Goal: Transaction & Acquisition: Purchase product/service

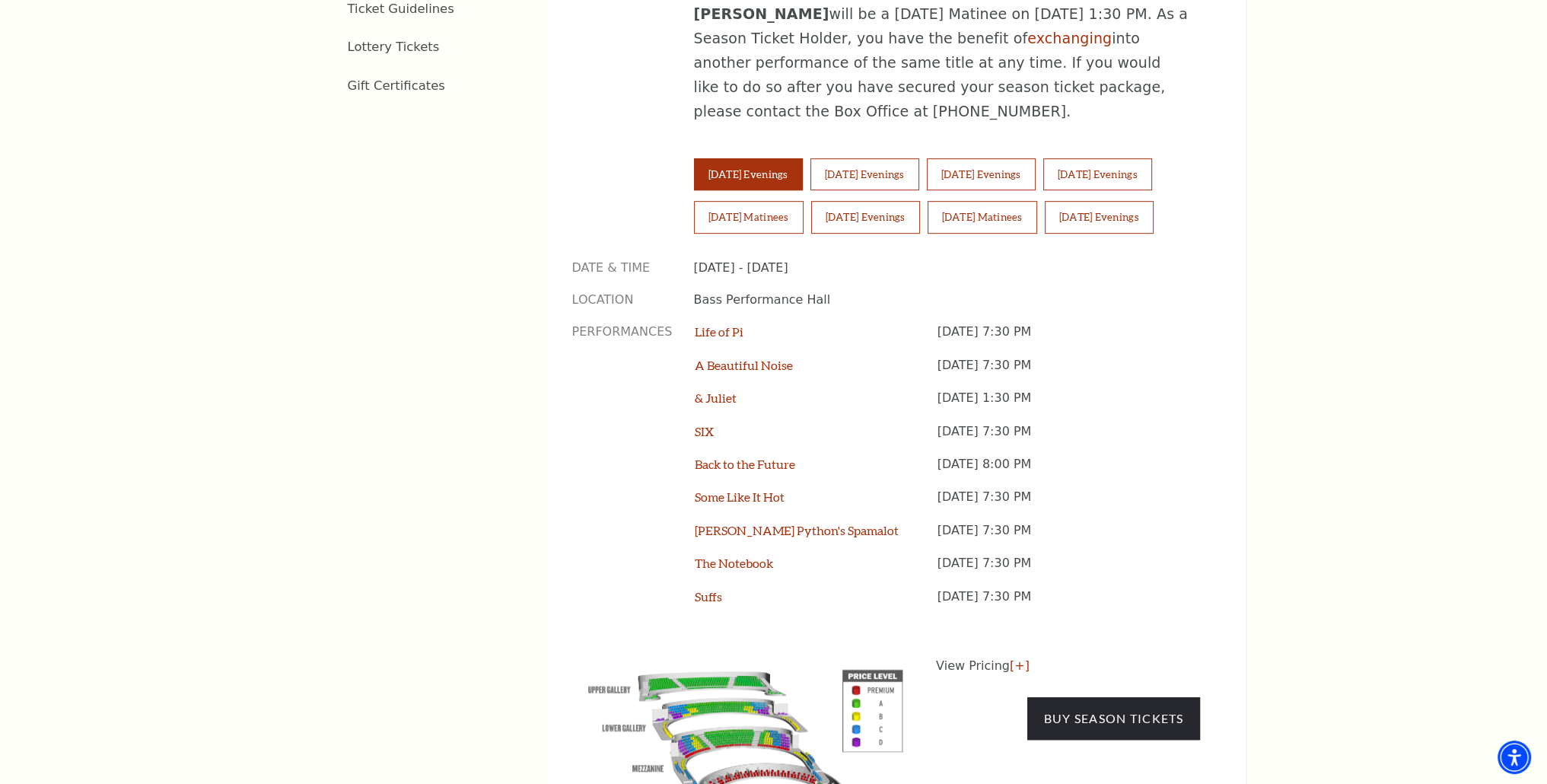
scroll to position [1066, 0]
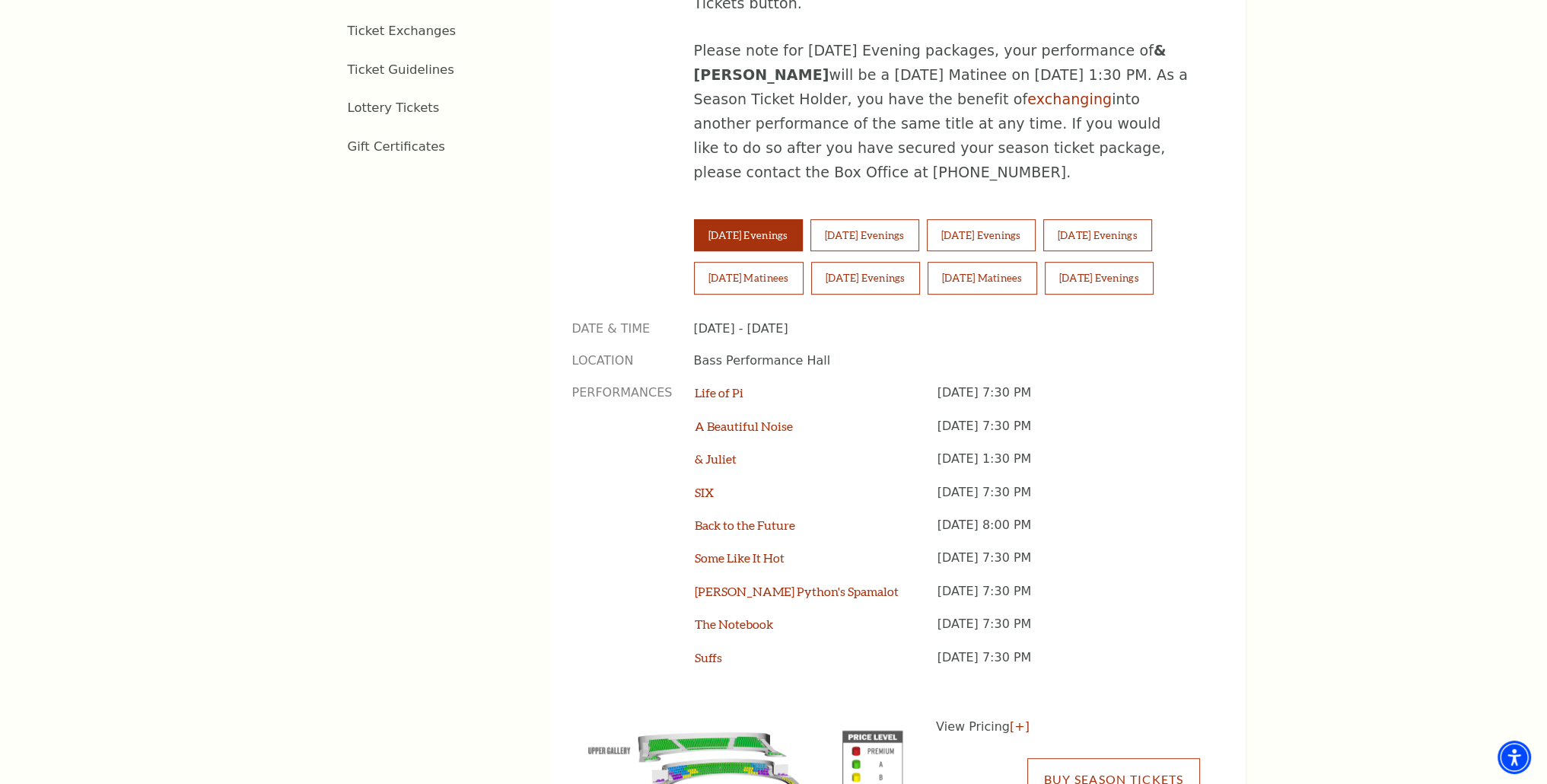
click at [1057, 758] on link "Buy Season Tickets" at bounding box center [1113, 780] width 172 height 42
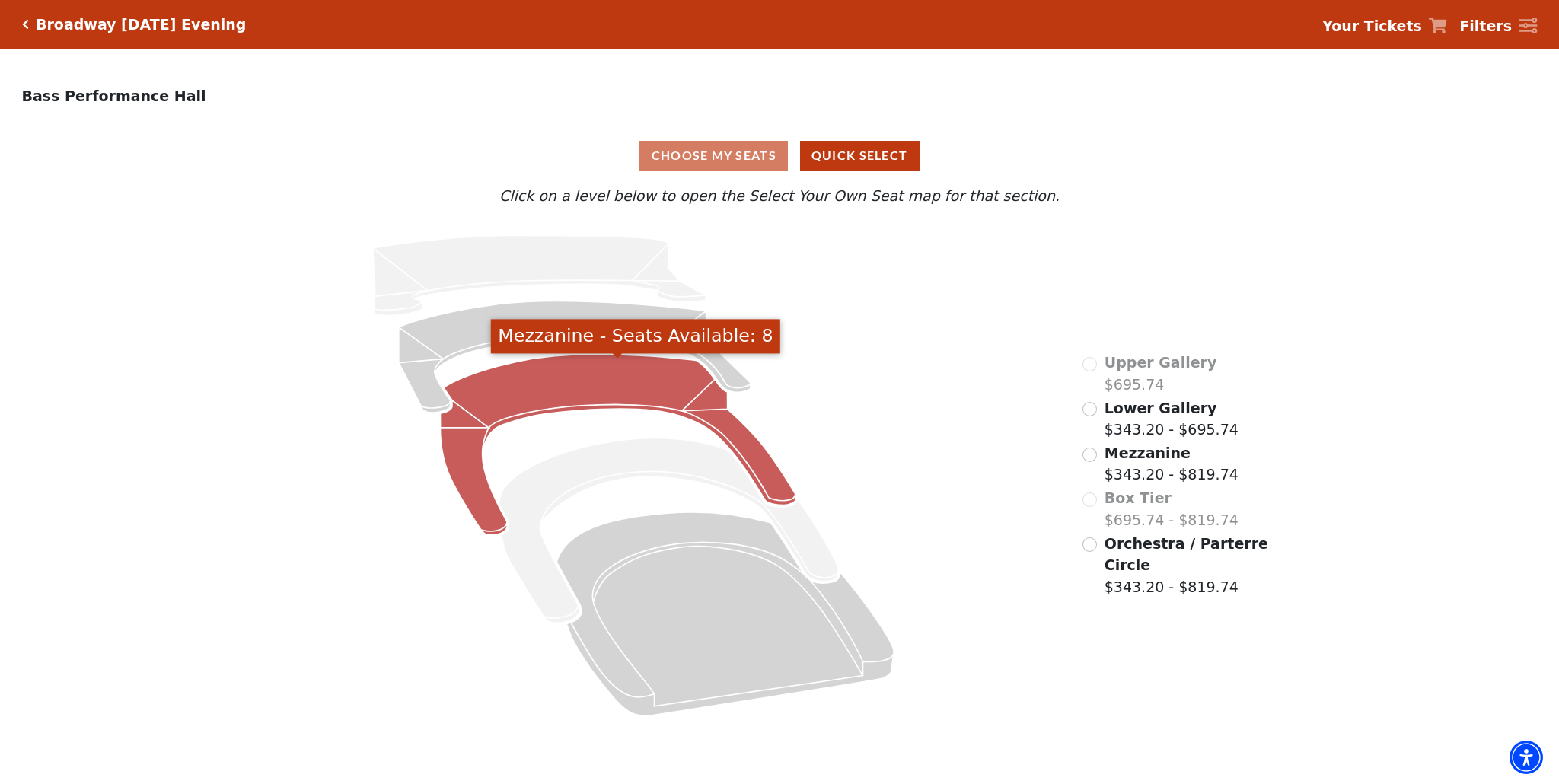
click at [581, 396] on icon "Mezzanine - Seats Available: 8" at bounding box center [618, 444] width 355 height 180
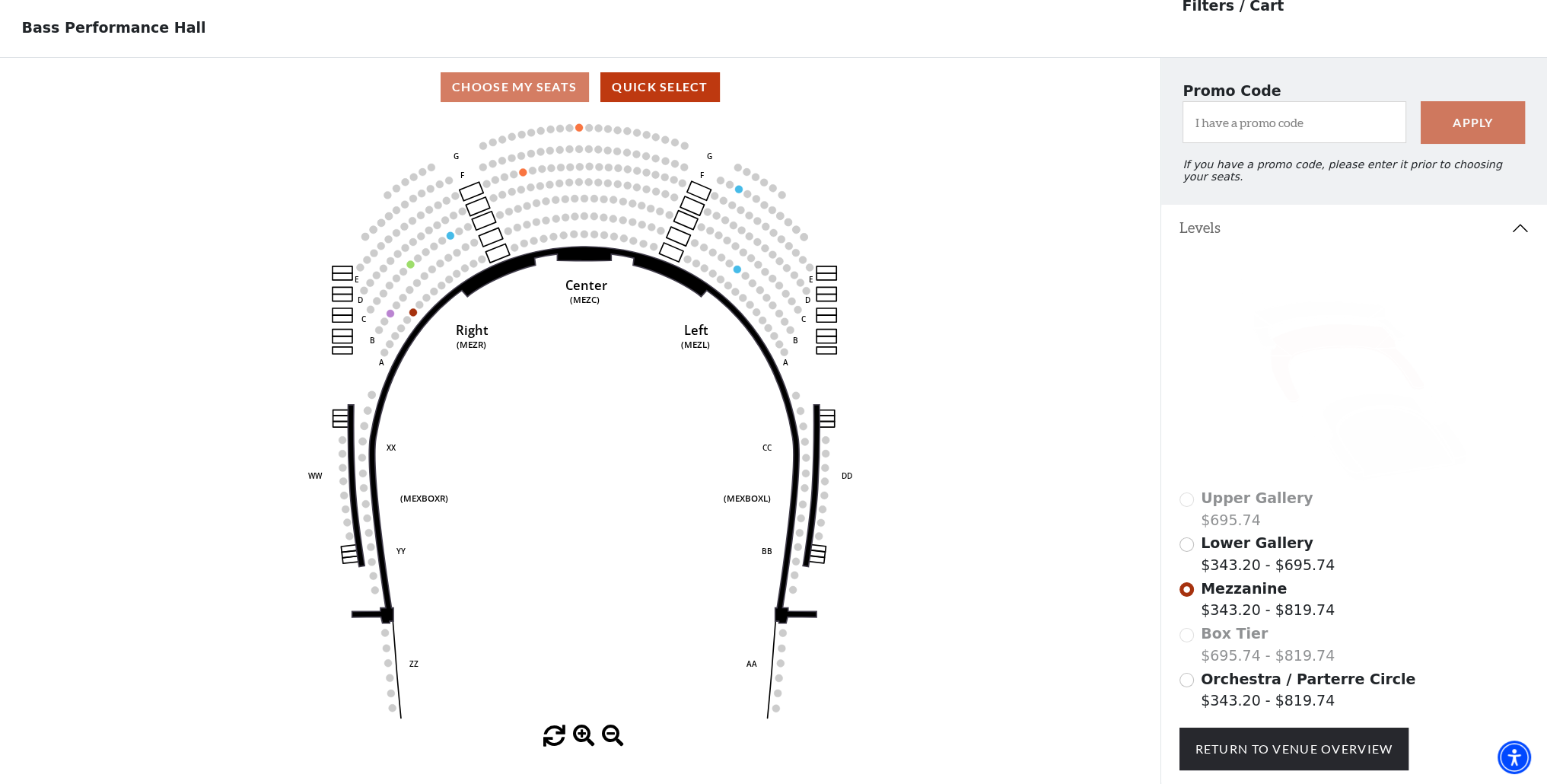
scroll to position [70, 0]
